Goal: Task Accomplishment & Management: Manage account settings

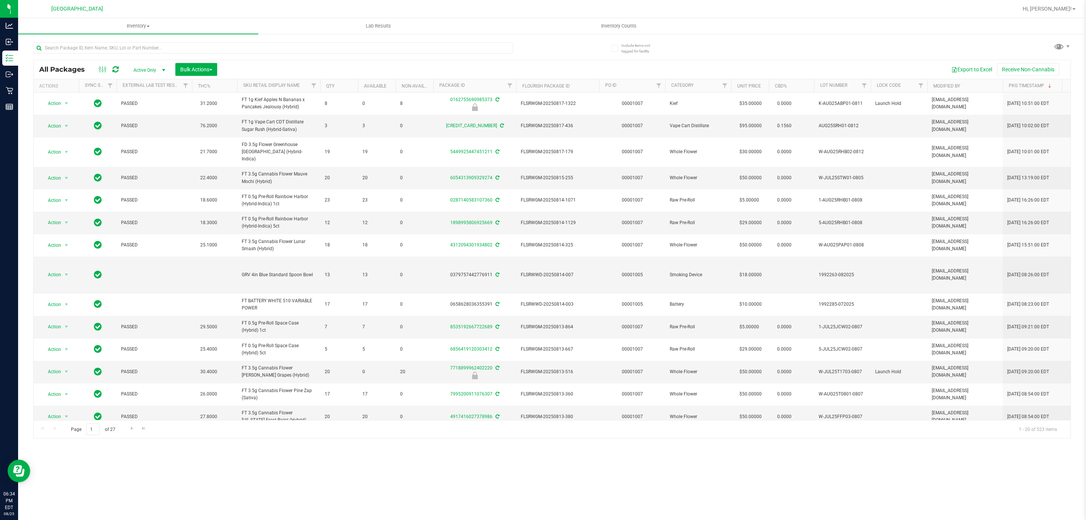
click at [141, 40] on div at bounding box center [292, 47] width 519 height 24
click at [137, 46] on input "text" at bounding box center [273, 47] width 480 height 11
type input "RAI"
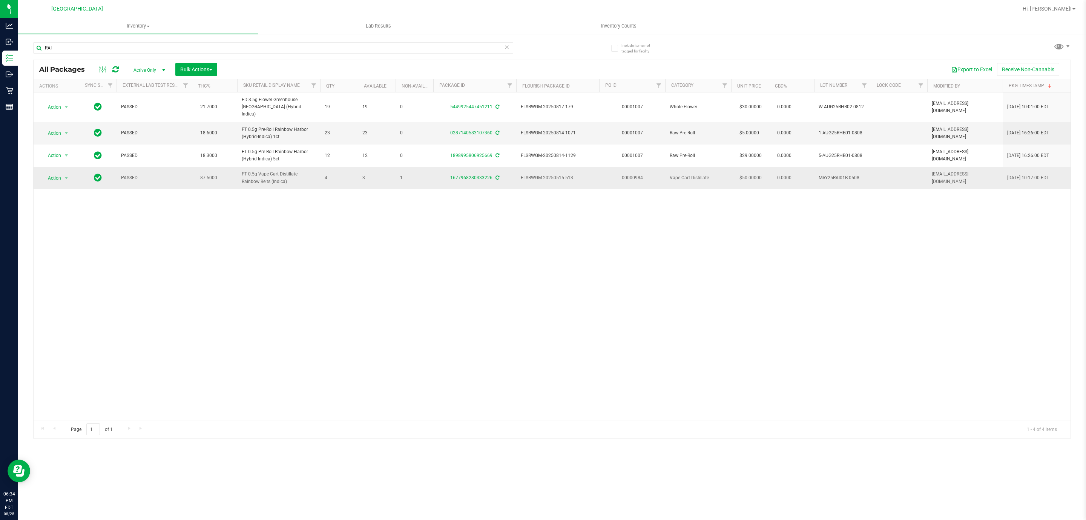
click at [831, 167] on td "MAY25RAI01B-0508" at bounding box center [842, 178] width 57 height 22
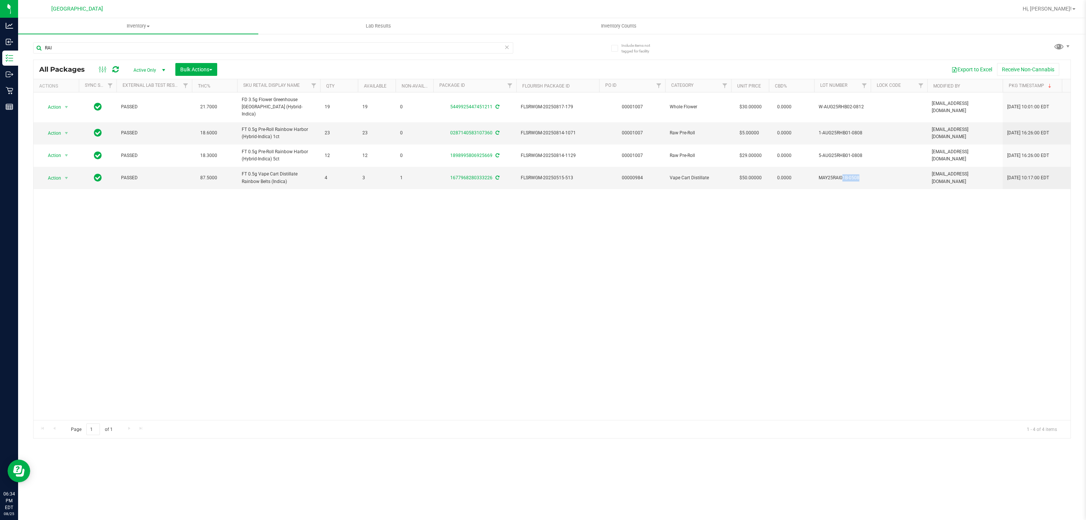
copy td "MAY25RAI01B-0508"
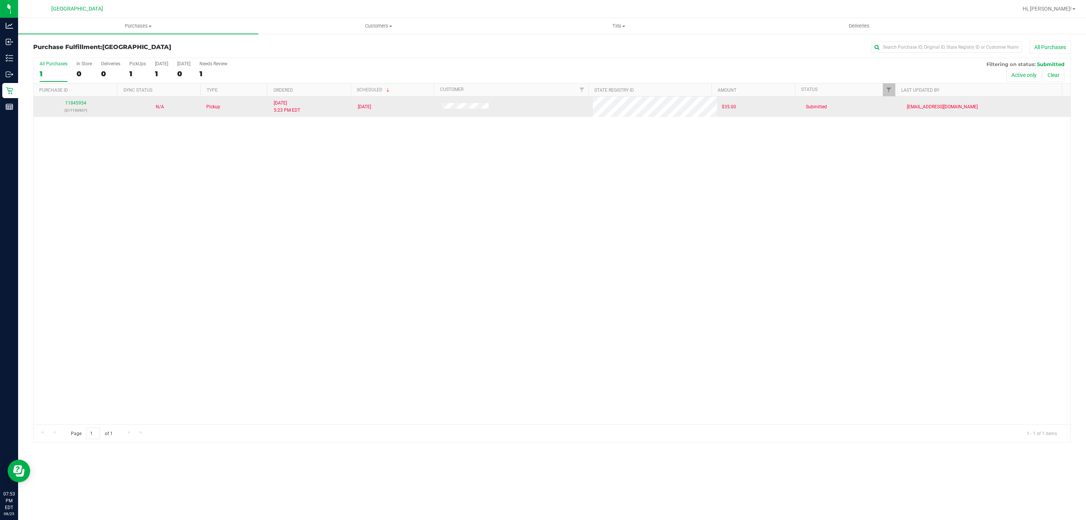
click at [1041, 110] on td "[EMAIL_ADDRESS][DOMAIN_NAME]" at bounding box center [986, 107] width 168 height 20
click at [75, 104] on link "11845954" at bounding box center [75, 102] width 21 height 5
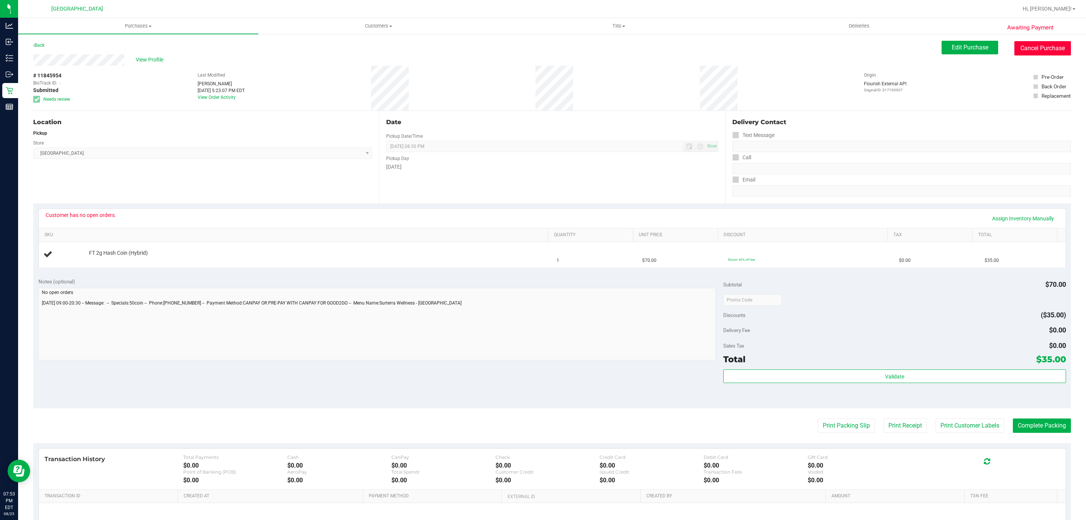
click at [1035, 41] on button "Cancel Purchase" at bounding box center [1042, 48] width 57 height 14
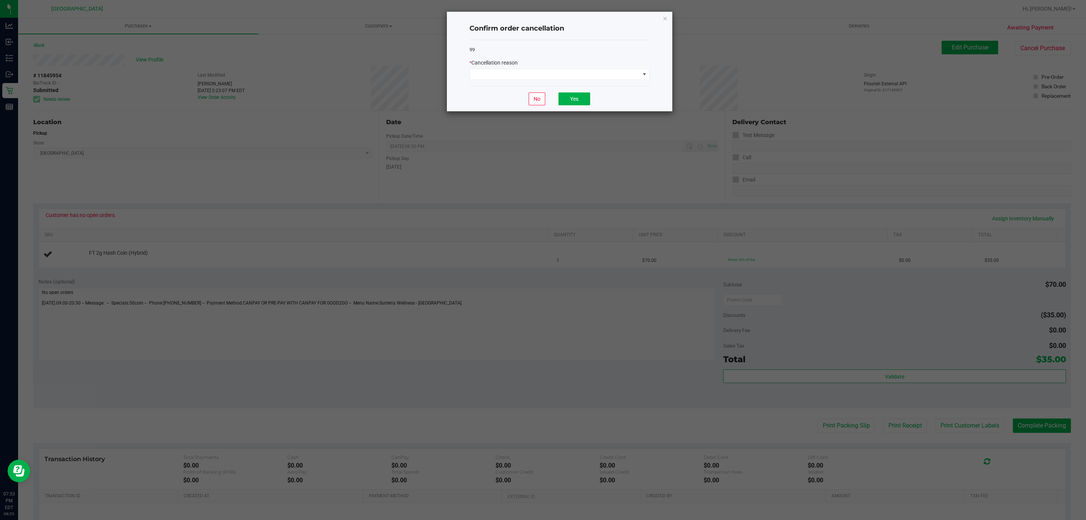
click at [542, 49] on div "99" at bounding box center [559, 50] width 180 height 8
click at [530, 67] on div "* Cancellation reason" at bounding box center [559, 69] width 180 height 21
click at [525, 74] on span at bounding box center [555, 74] width 170 height 11
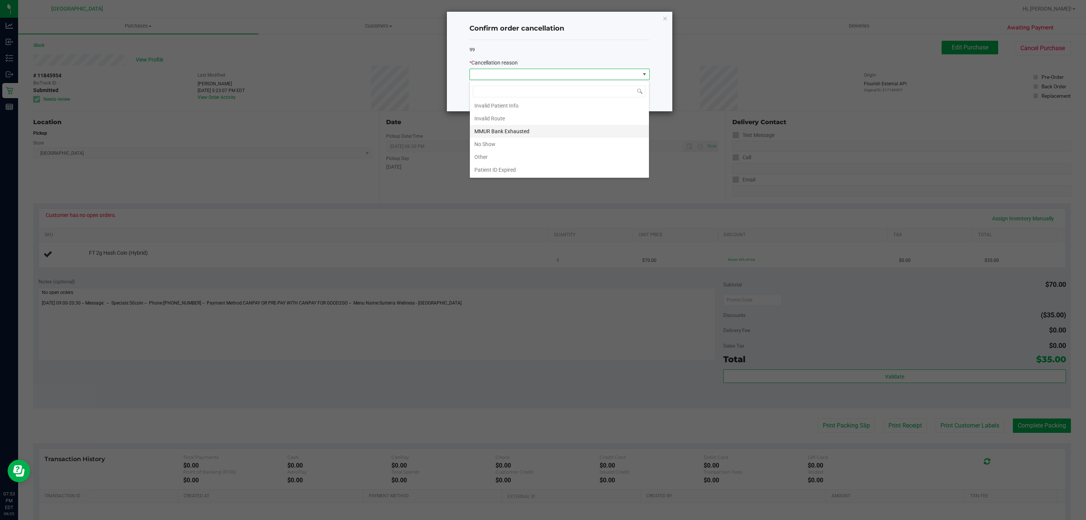
scroll to position [43, 0]
click at [540, 121] on li "MMUR Bank Exhausted" at bounding box center [559, 118] width 179 height 13
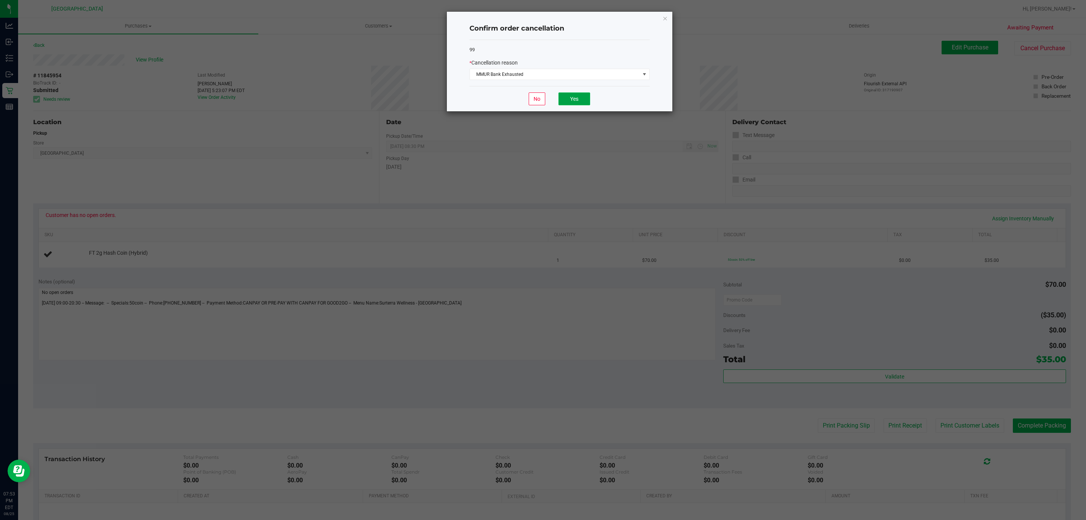
click at [581, 100] on button "Yes" at bounding box center [574, 98] width 32 height 13
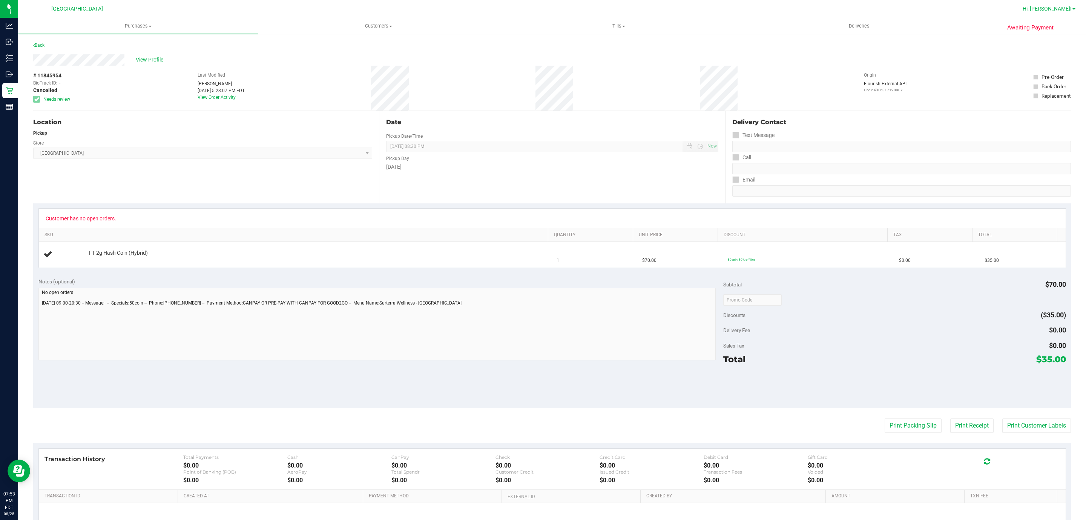
click at [1055, 6] on span "Hi, [PERSON_NAME]!" at bounding box center [1046, 9] width 49 height 6
click at [1051, 75] on li "Sign Out" at bounding box center [1052, 81] width 57 height 14
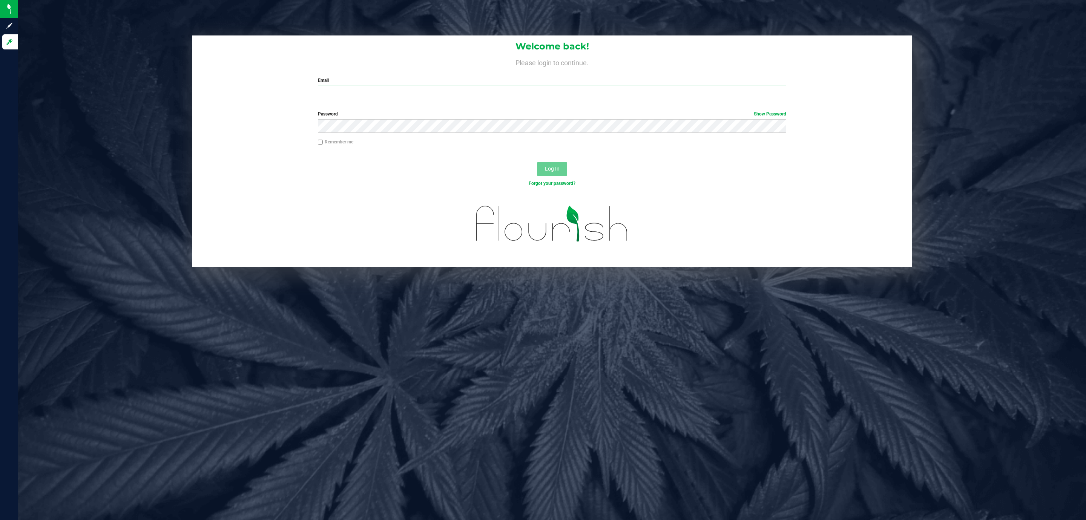
click at [415, 93] on input "Email" at bounding box center [552, 93] width 468 height 14
type input "ngalgano@liveparallel.com"
click at [537, 162] on button "Log In" at bounding box center [552, 169] width 30 height 14
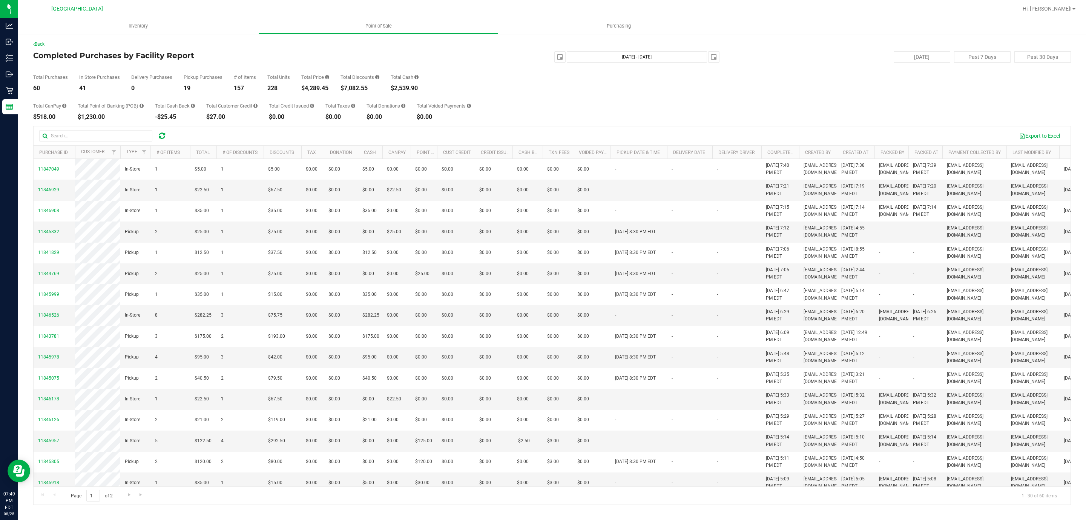
click at [320, 85] on div "$4,289.45" at bounding box center [315, 88] width 28 height 6
copy div "4,289.45"
